Goal: Information Seeking & Learning: Learn about a topic

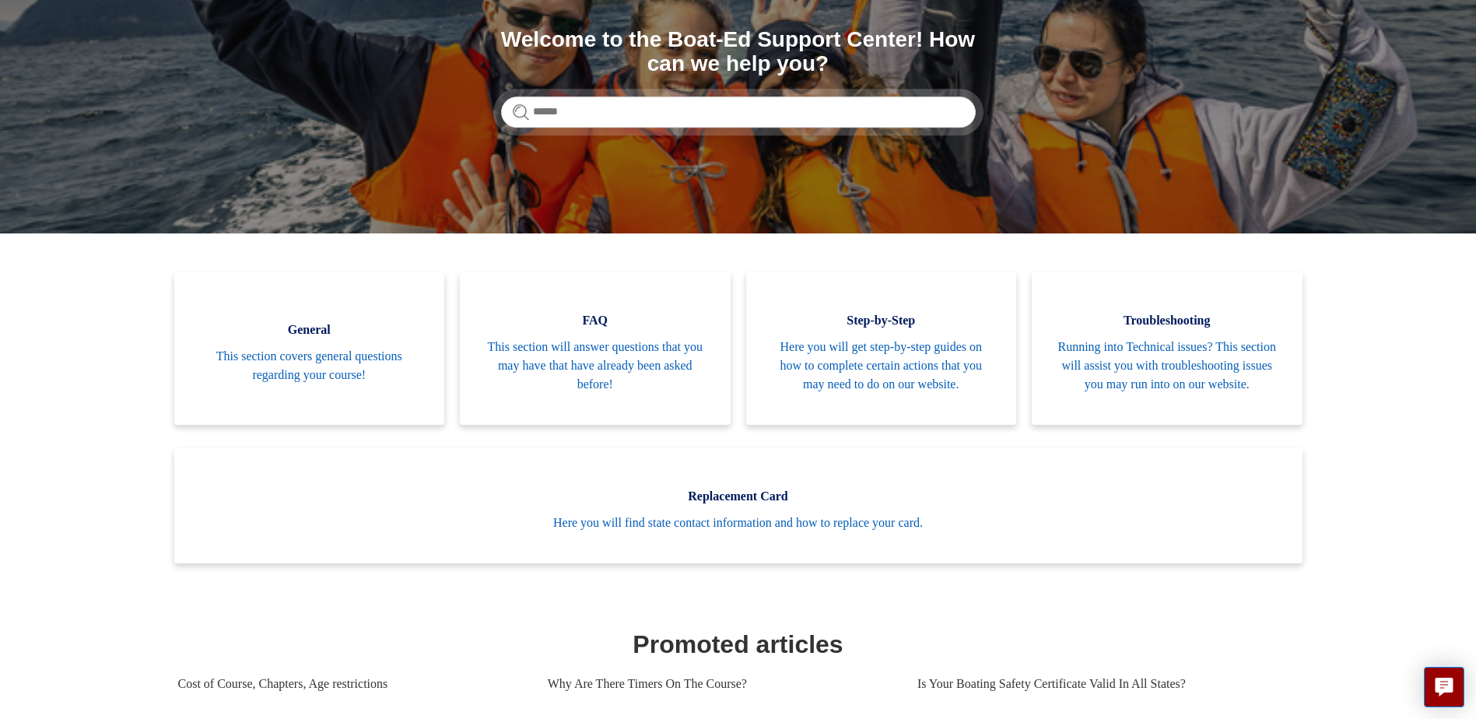
scroll to position [259, 0]
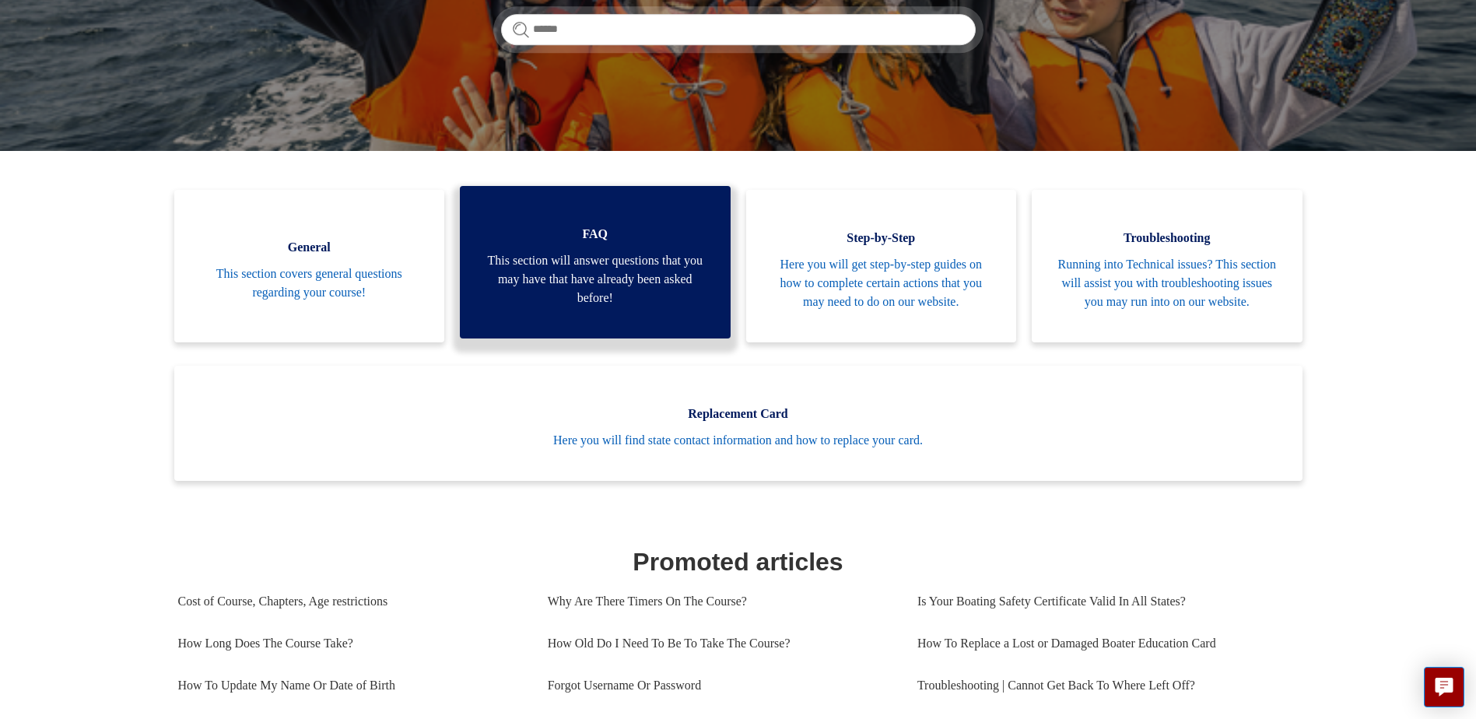
click at [570, 272] on span "This section will answer questions that you may have that have already been ask…" at bounding box center [595, 279] width 224 height 56
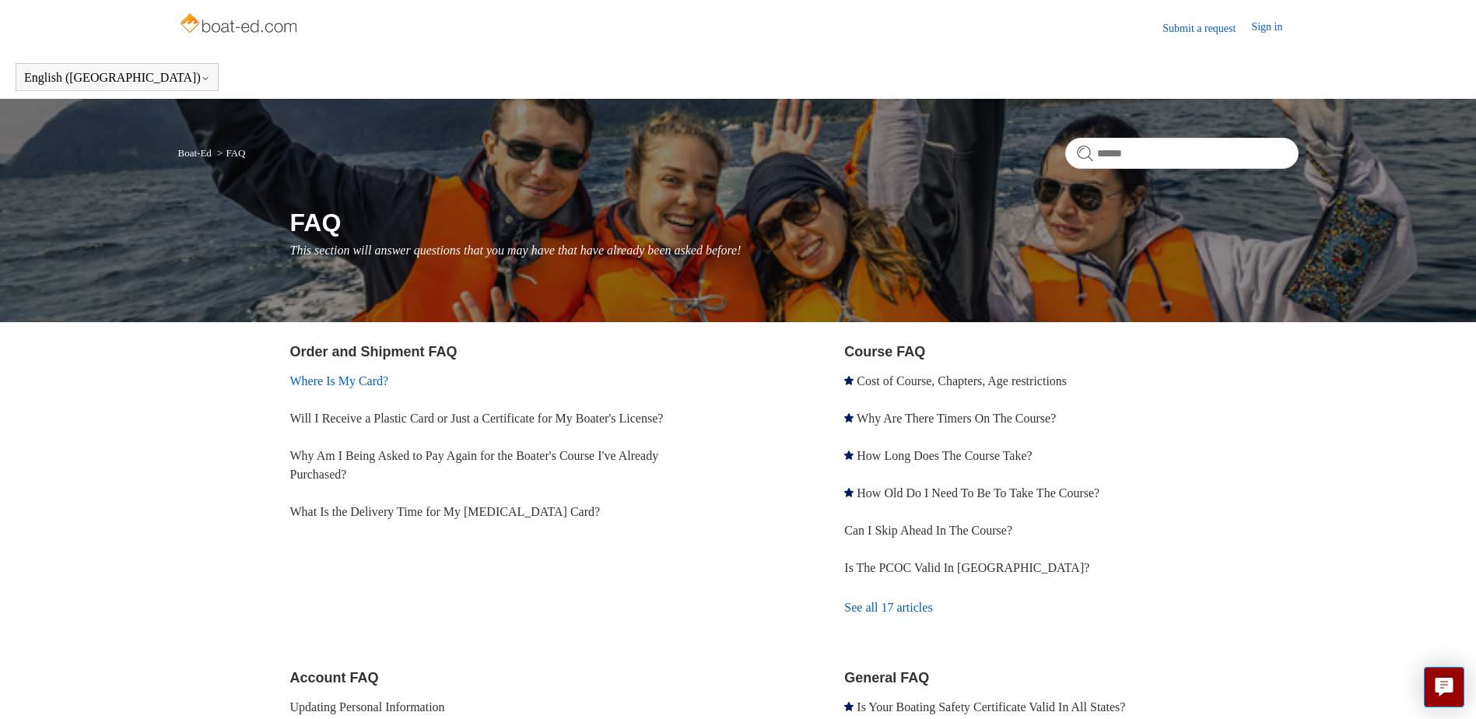
click at [364, 380] on link "Where Is My Card?" at bounding box center [339, 380] width 99 height 13
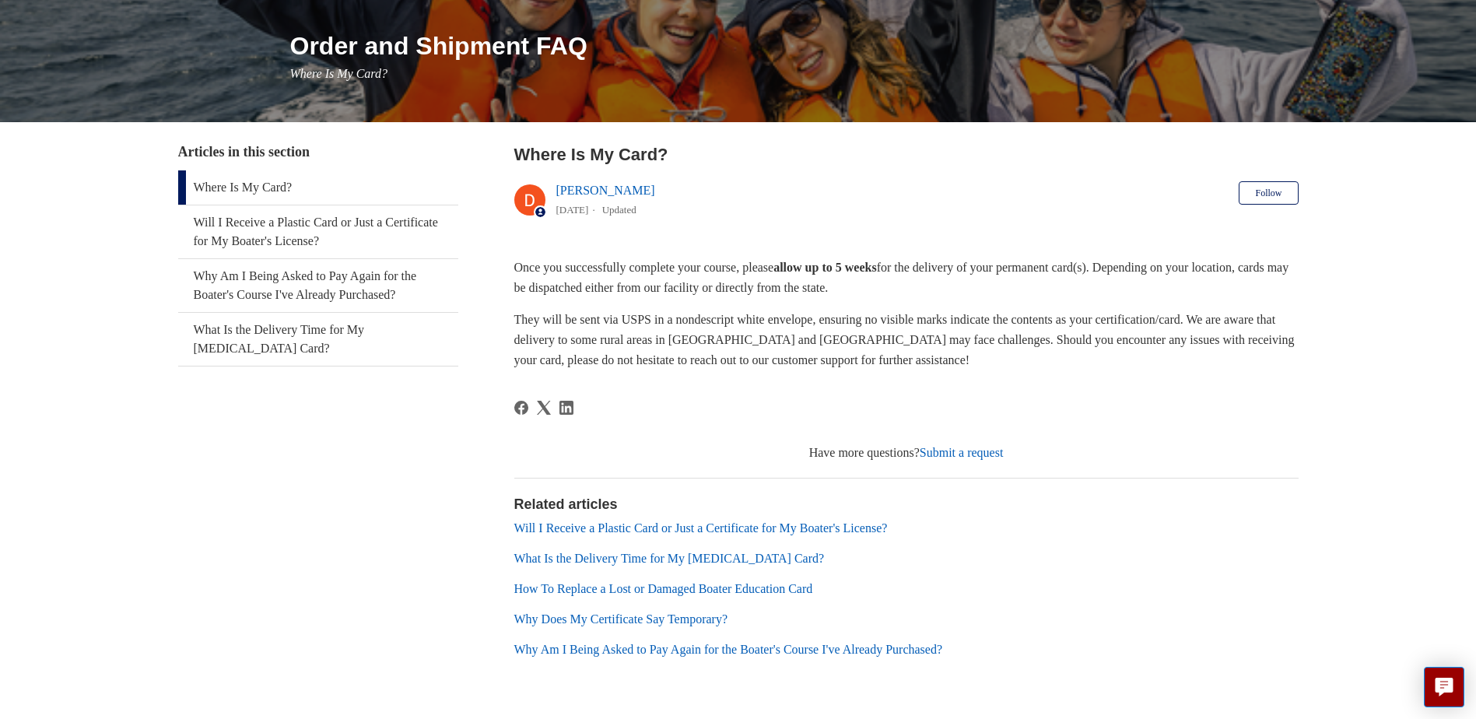
scroll to position [226, 0]
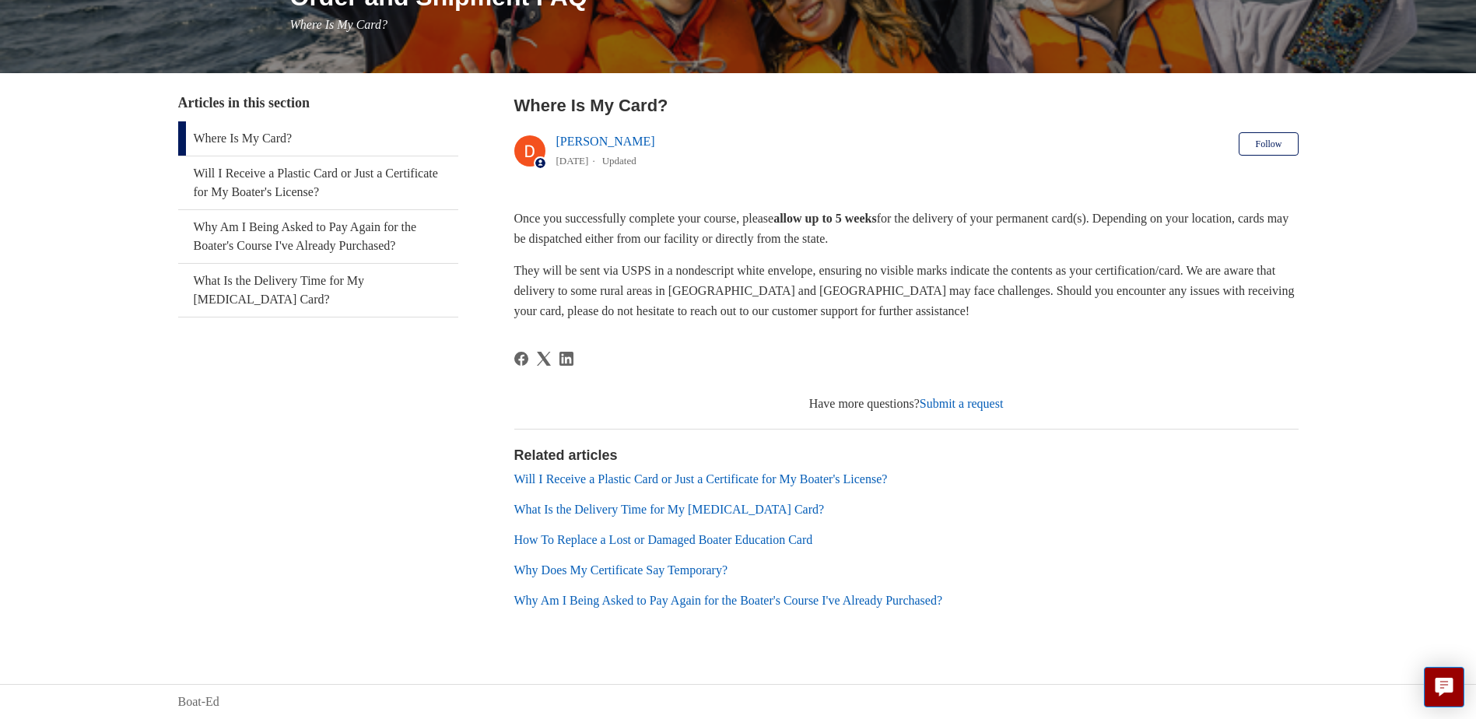
click at [773, 473] on link "Will I Receive a Plastic Card or Just a Certificate for My Boater's License?" at bounding box center [700, 478] width 373 height 13
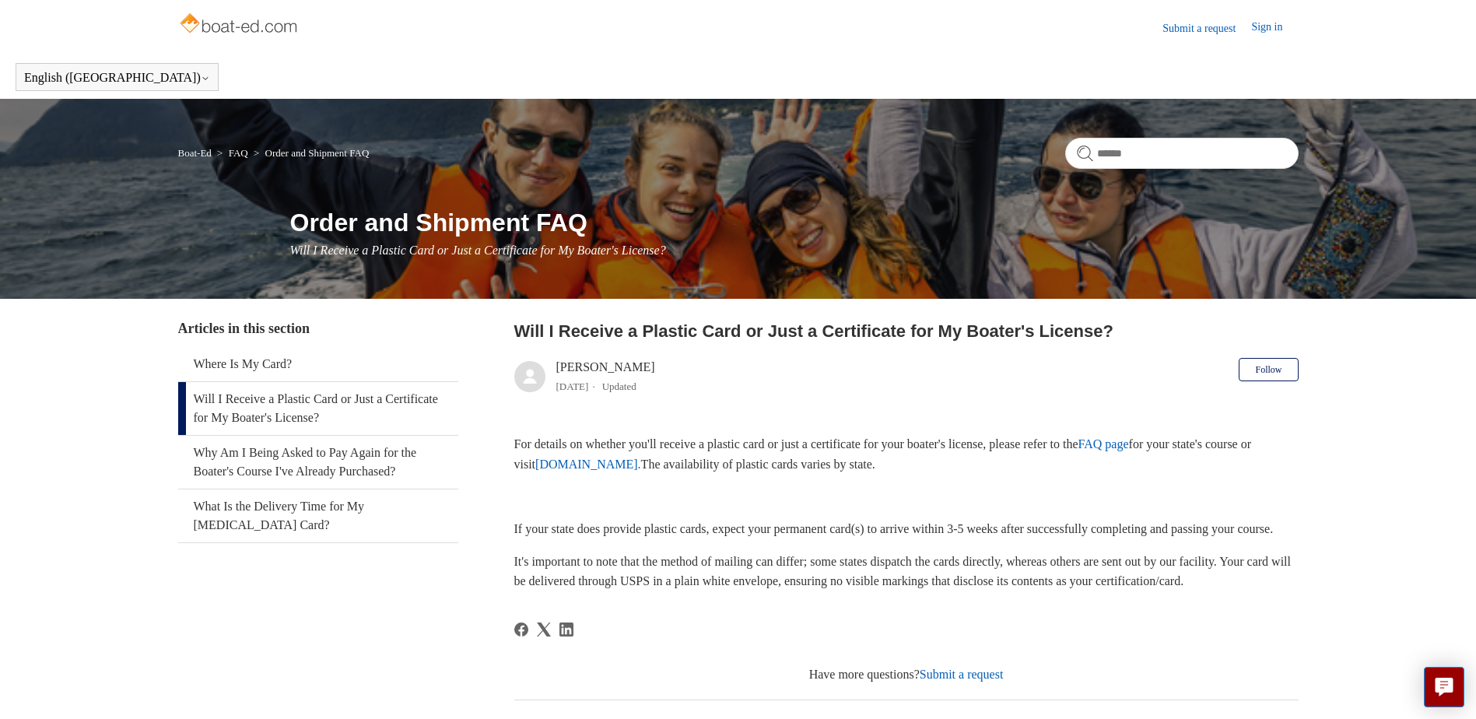
click at [1129, 444] on link "FAQ page" at bounding box center [1103, 443] width 51 height 13
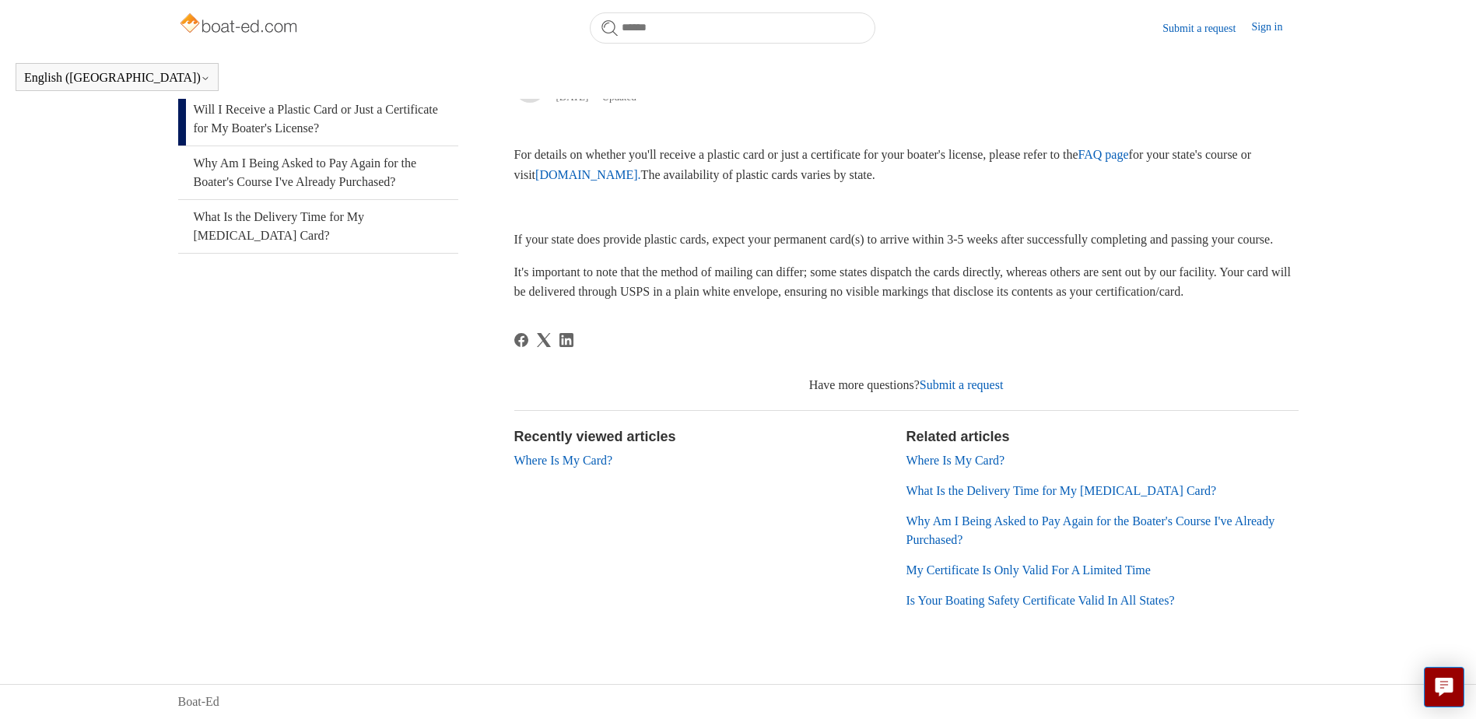
click at [1151, 603] on link "Is Your Boating Safety Certificate Valid In All States?" at bounding box center [1040, 600] width 268 height 13
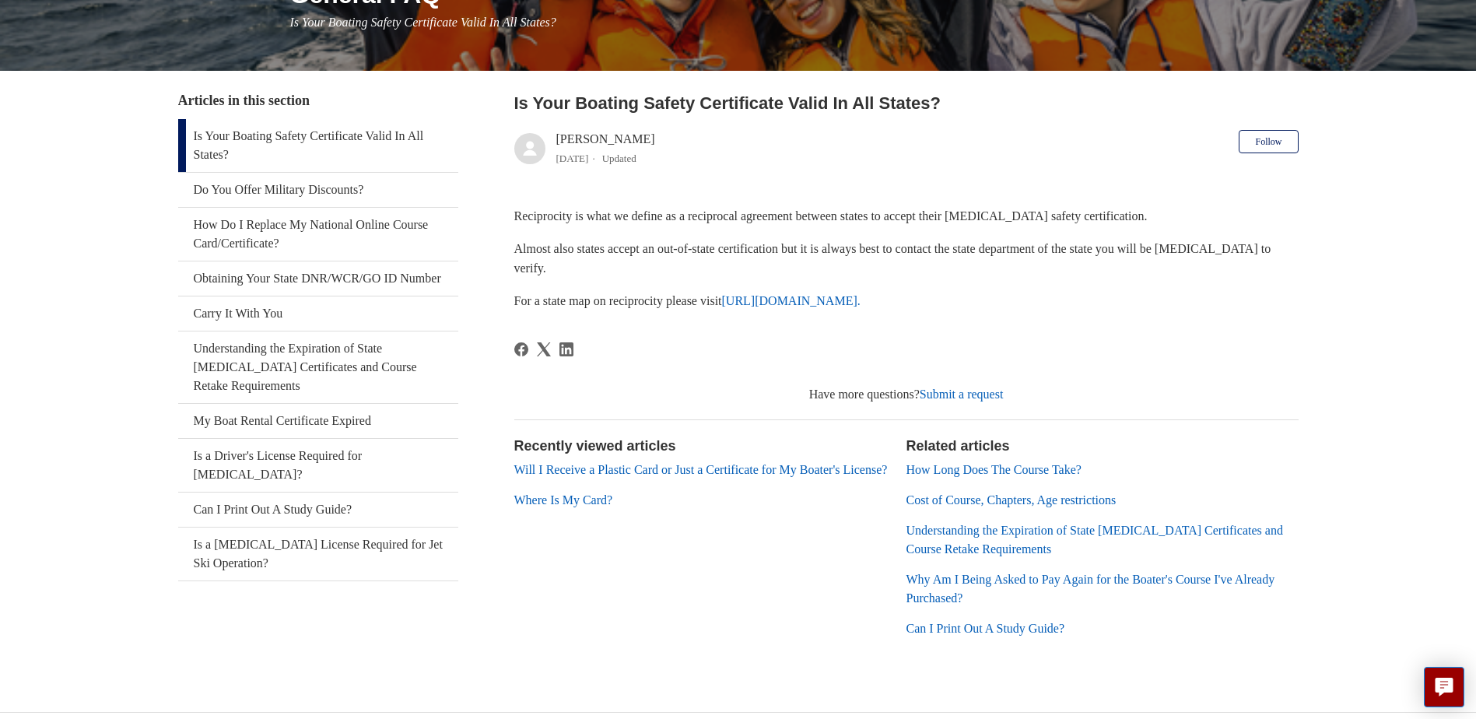
scroll to position [256, 0]
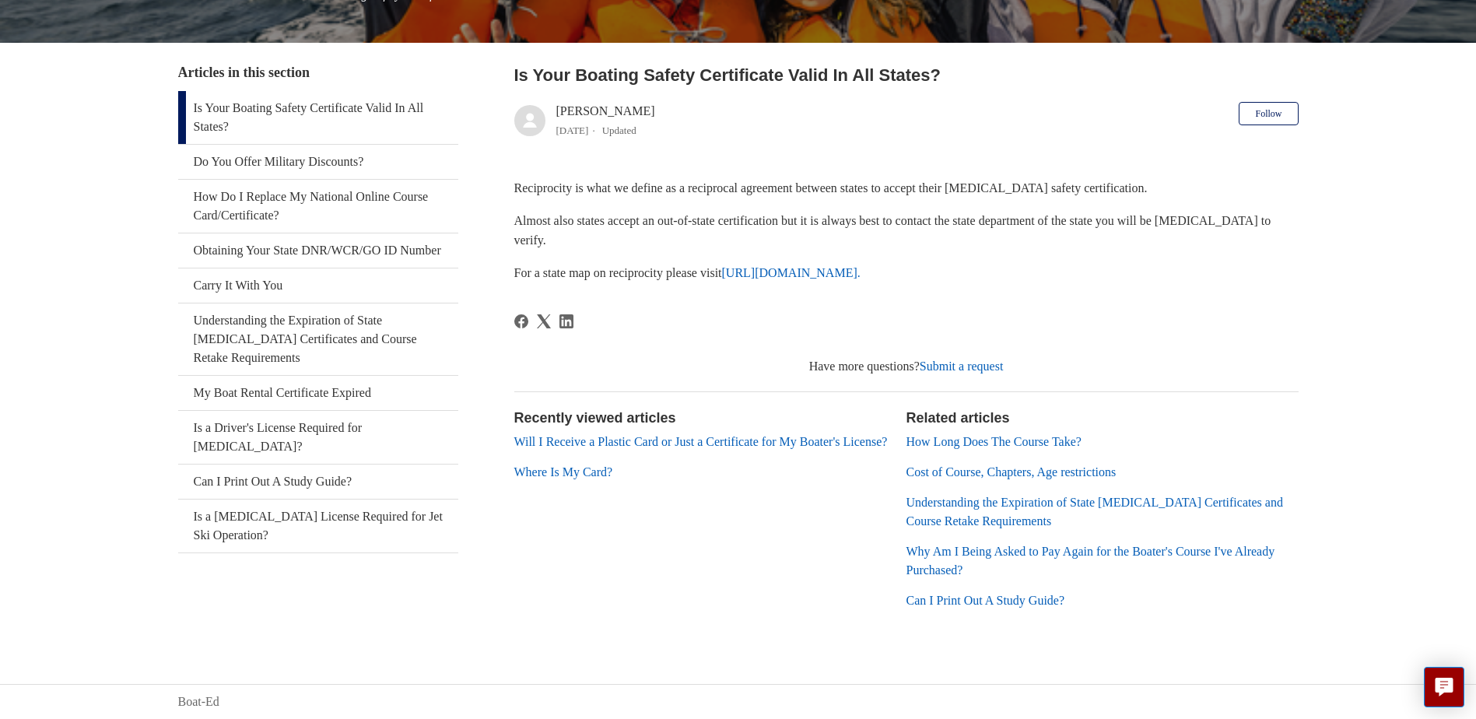
click at [643, 445] on link "Will I Receive a Plastic Card or Just a Certificate for My Boater's License?" at bounding box center [700, 441] width 373 height 13
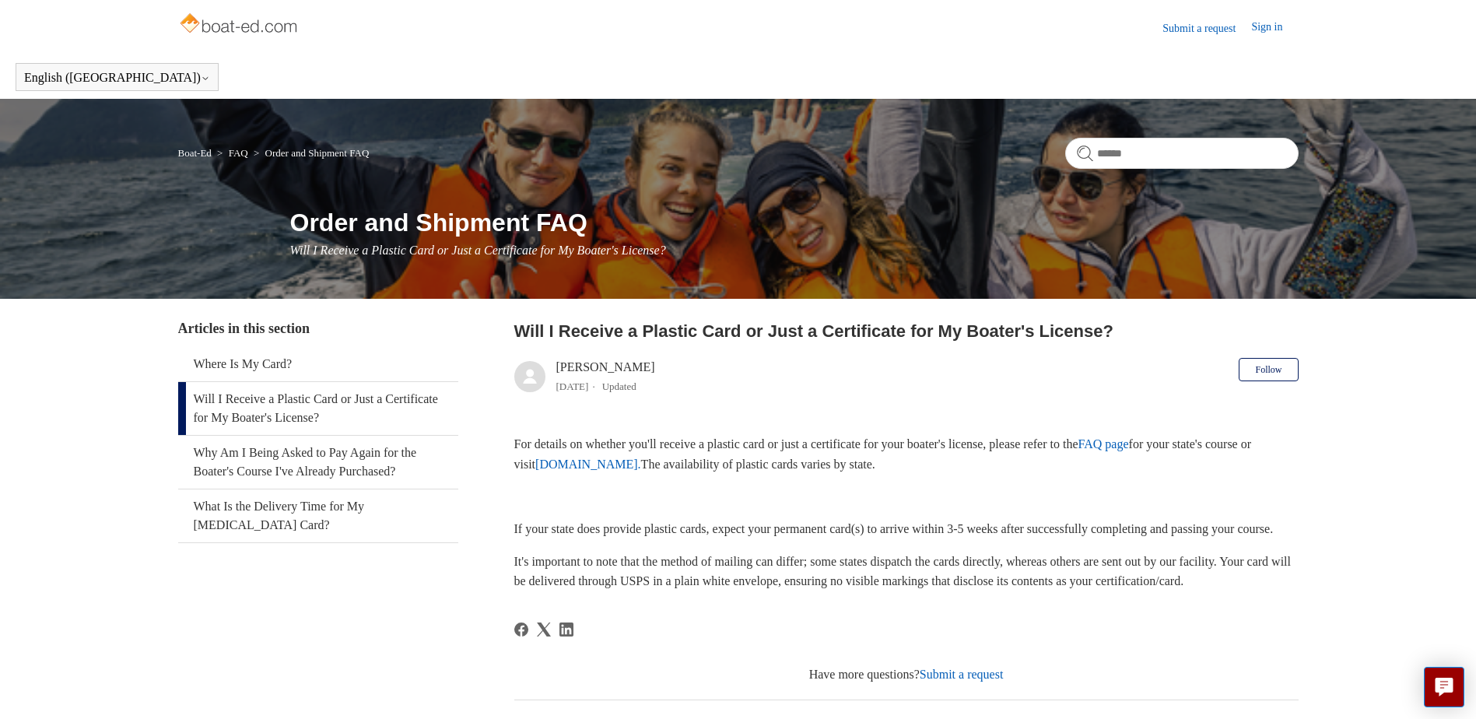
click at [641, 471] on link "[DOMAIN_NAME]." at bounding box center [588, 464] width 106 height 13
